Goal: Check status: Check status

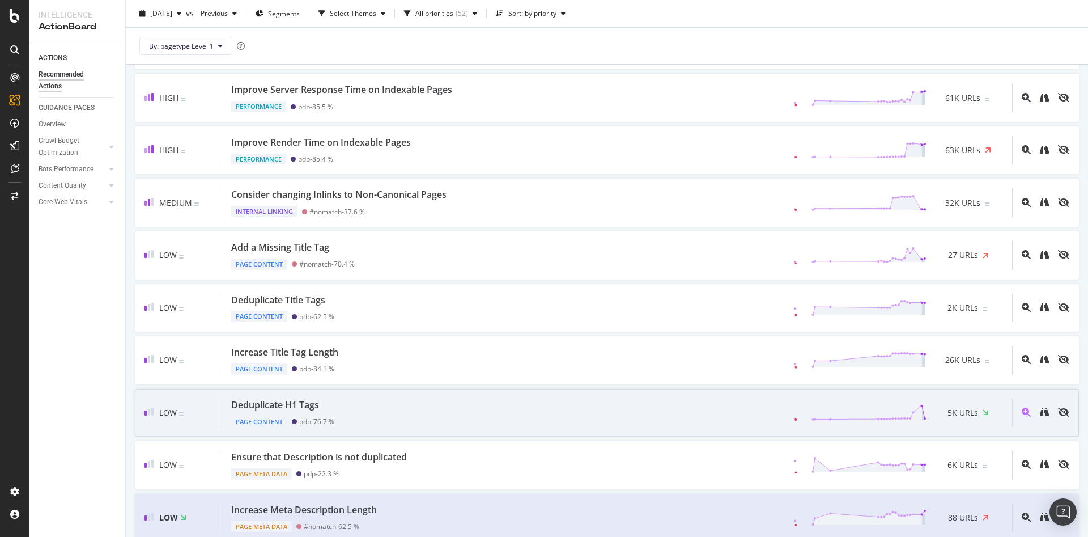
scroll to position [234, 0]
